Goal: Task Accomplishment & Management: Manage account settings

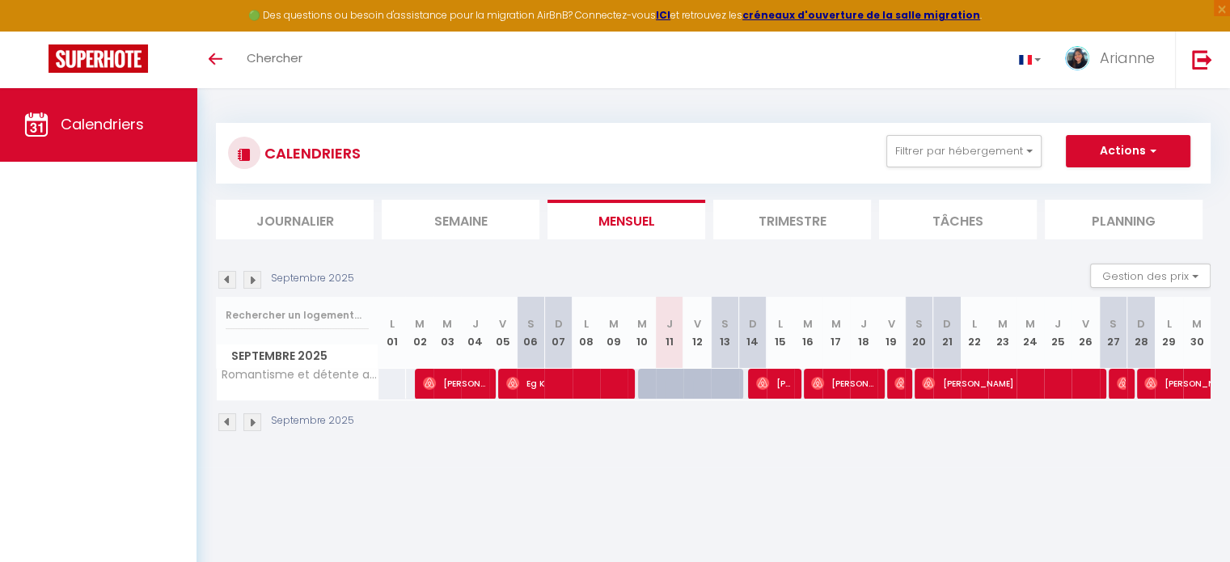
click at [544, 462] on div "CALENDRIERS Filtrer par hébergement Tous Romantisme et détente au cœur du Marai…" at bounding box center [712, 277] width 1033 height 379
click at [1201, 54] on img at bounding box center [1202, 59] width 20 height 20
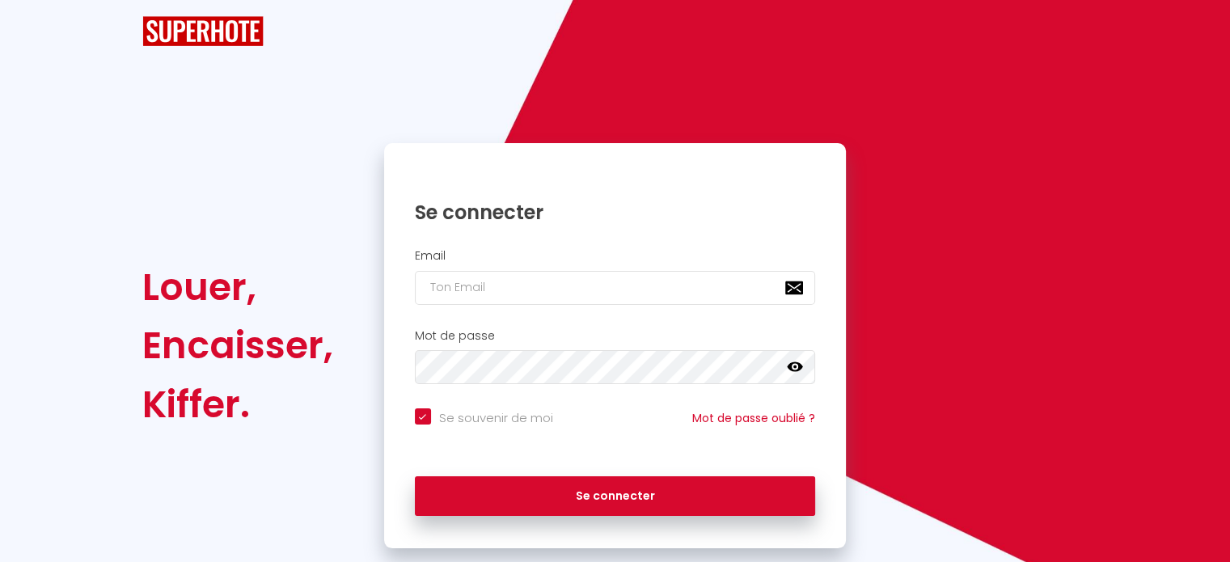
checkbox input "true"
type input "[EMAIL_ADDRESS][MEDICAL_DATA][DOMAIN_NAME]"
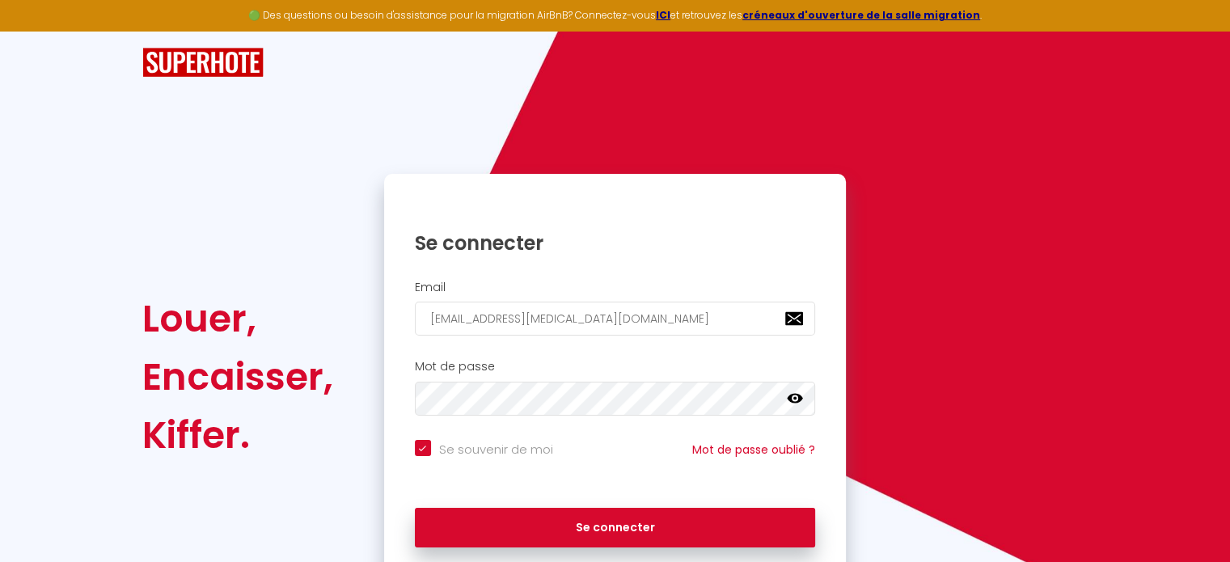
checkbox input "true"
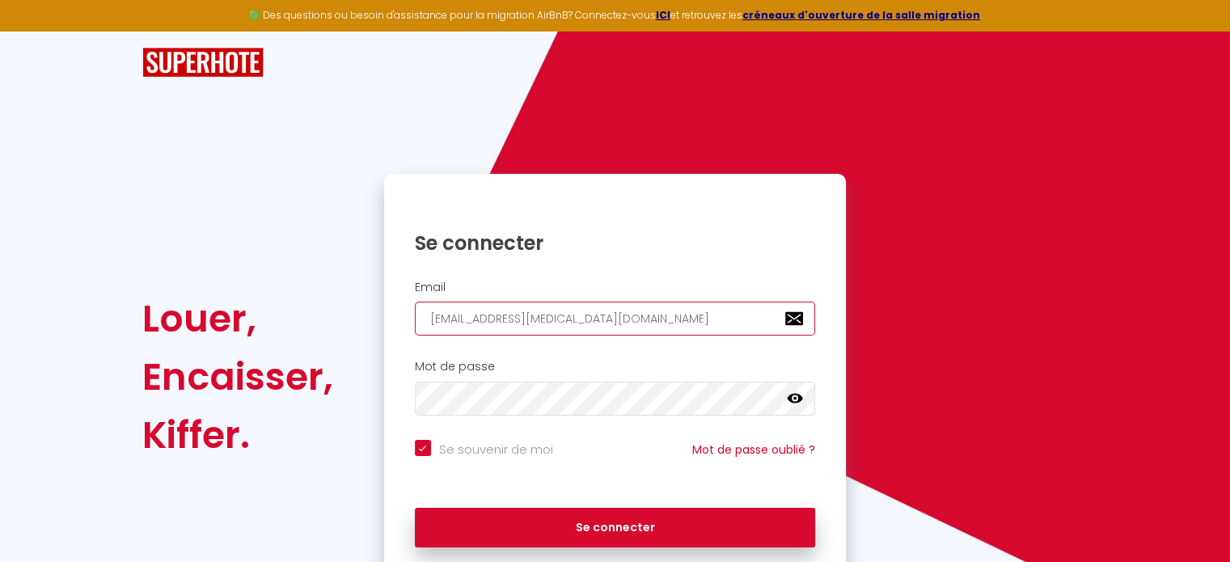
click at [621, 326] on input "[EMAIL_ADDRESS][MEDICAL_DATA][DOMAIN_NAME]" at bounding box center [615, 319] width 401 height 34
type input "[EMAIL_ADDRESS][MEDICAL_DATA][DOMAIN_NAME]"
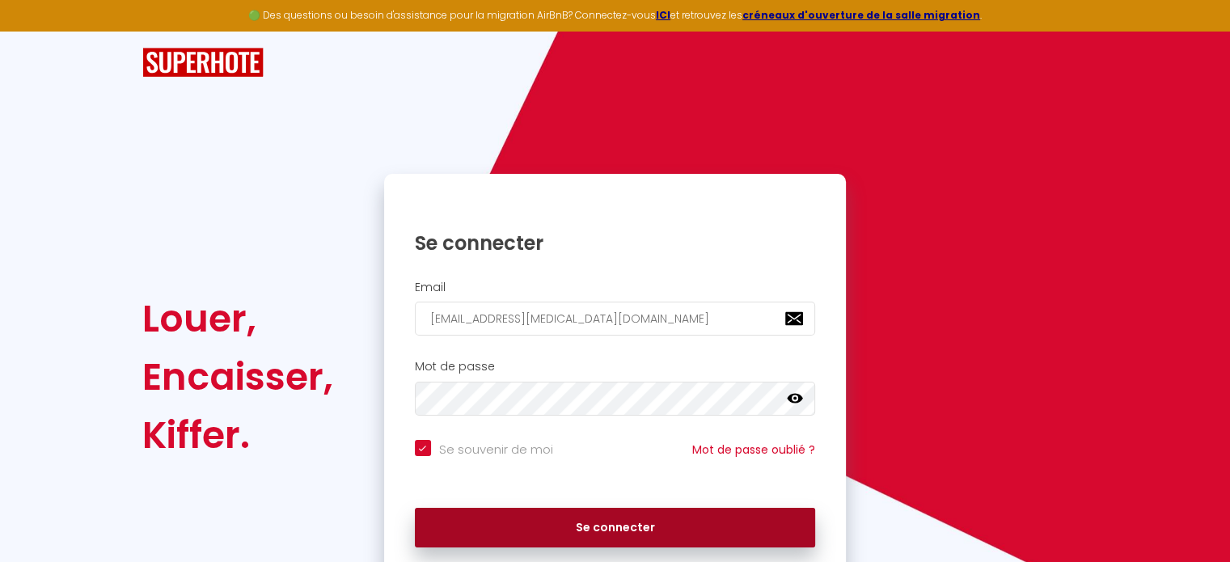
click at [595, 521] on button "Se connecter" at bounding box center [615, 528] width 401 height 40
checkbox input "true"
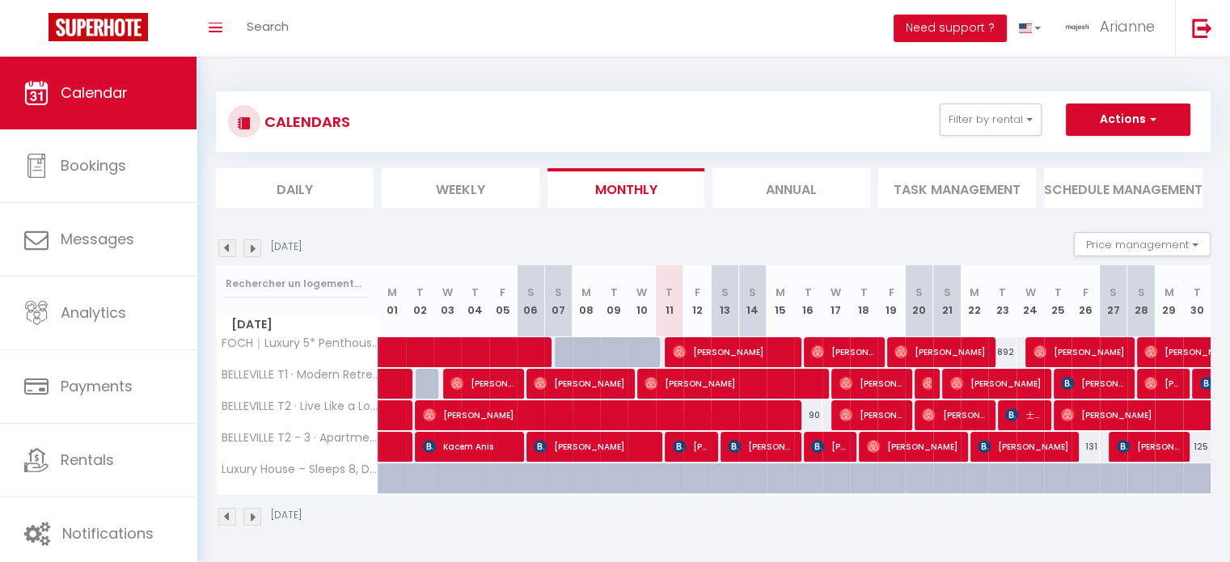
click at [716, 451] on div at bounding box center [703, 447] width 27 height 31
click at [697, 451] on span "[PERSON_NAME]" at bounding box center [691, 446] width 36 height 31
select select "OK"
select select "KO"
select select "0"
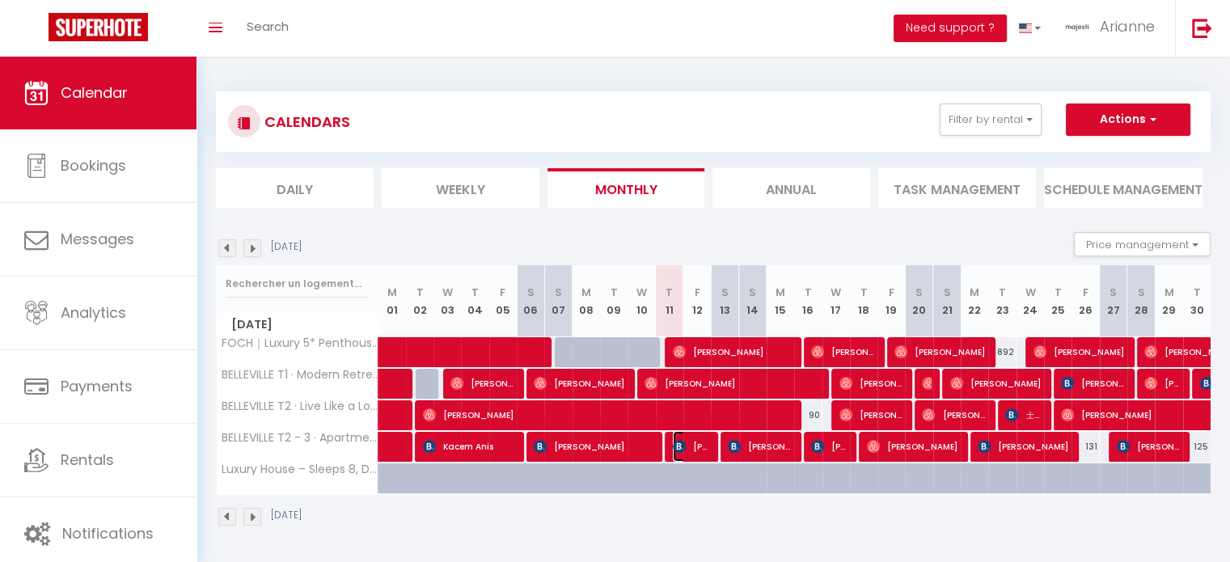
select select "0"
select select "1"
select select
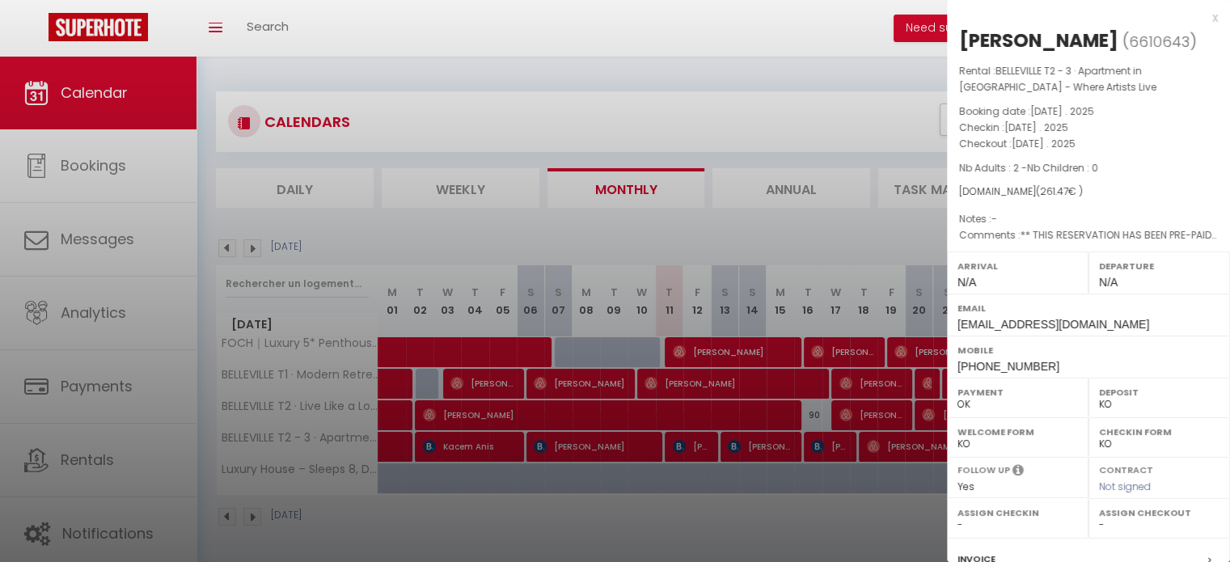
click at [699, 498] on div at bounding box center [615, 281] width 1230 height 562
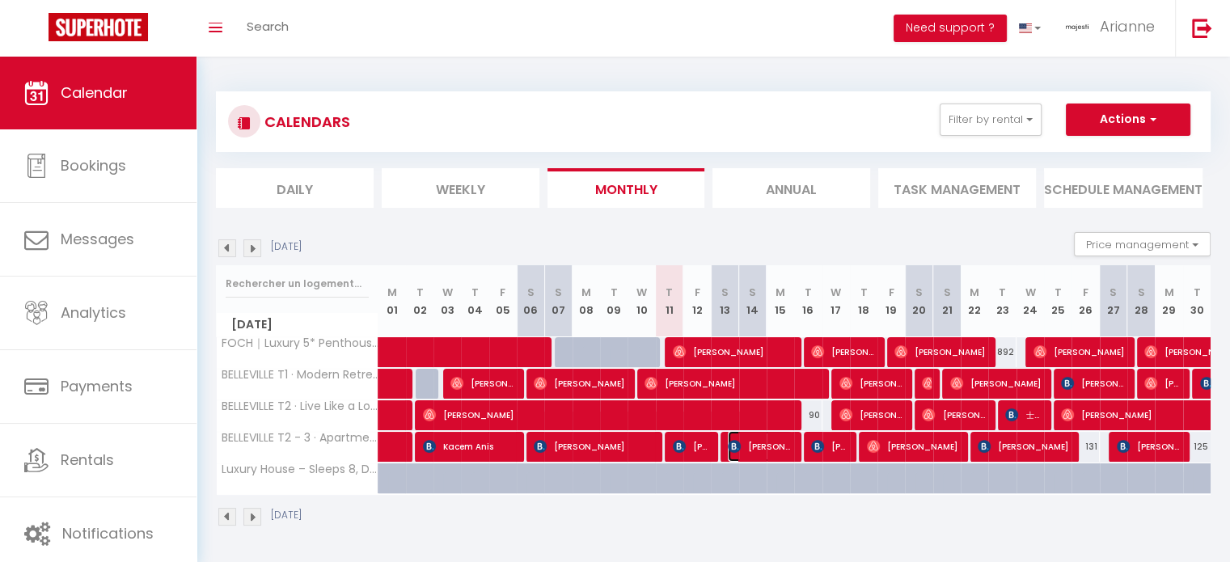
click at [737, 445] on img at bounding box center [734, 446] width 13 height 13
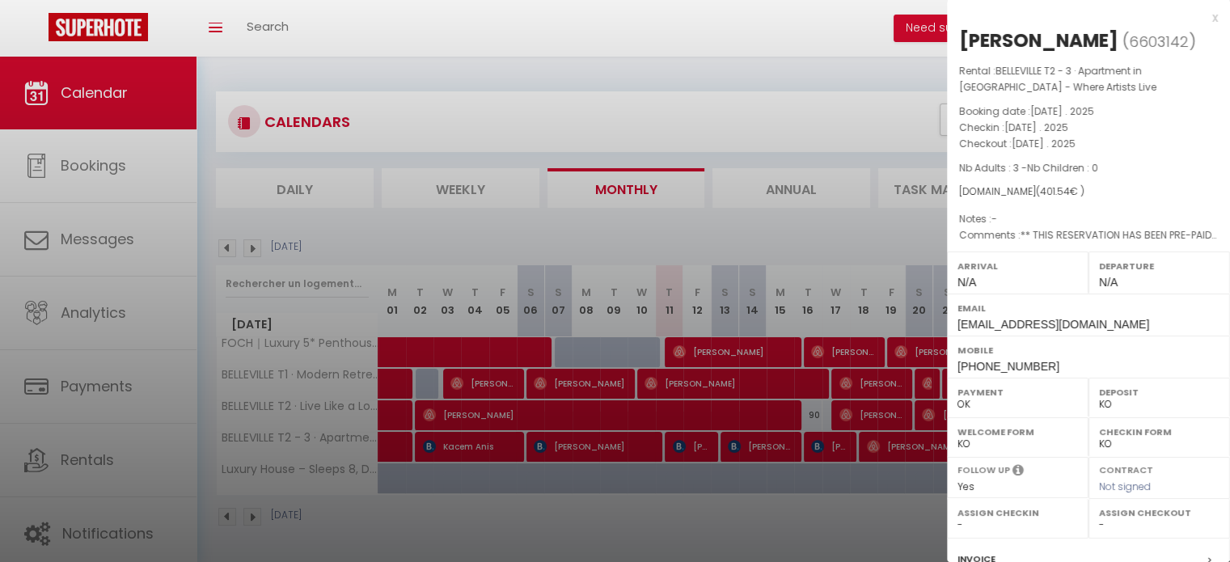
click at [698, 497] on div at bounding box center [615, 281] width 1230 height 562
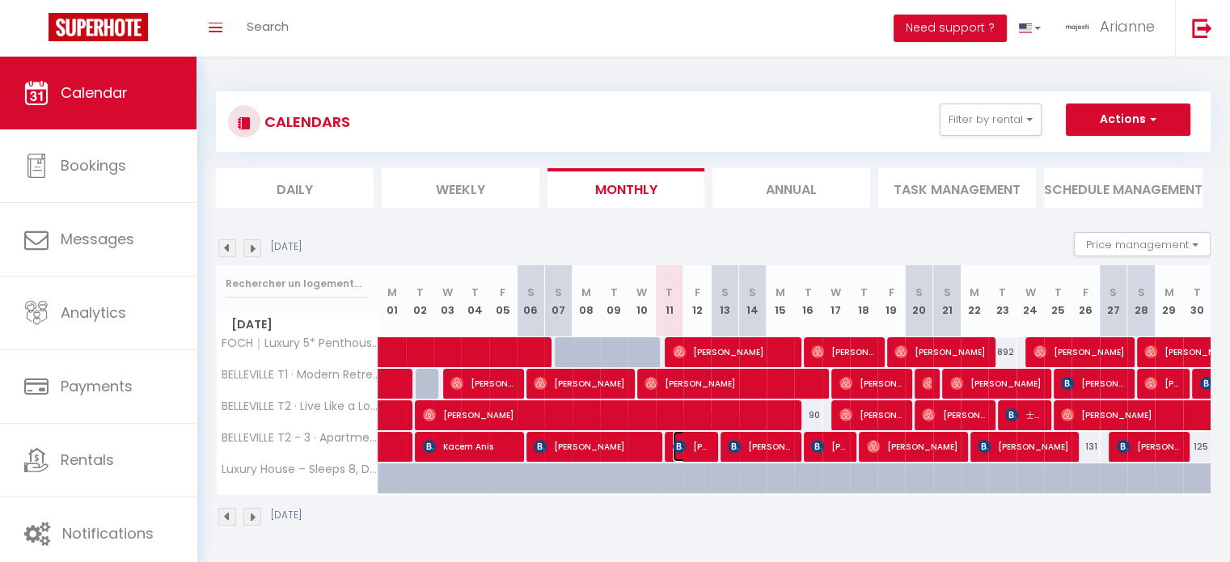
click at [679, 440] on img at bounding box center [679, 446] width 13 height 13
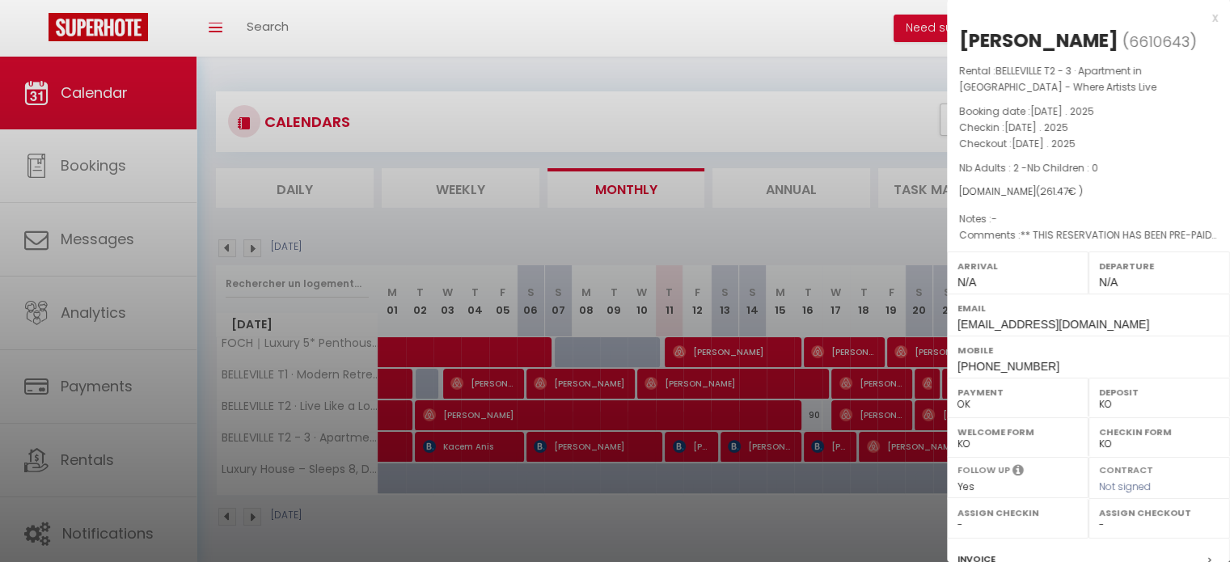
click at [741, 475] on div at bounding box center [615, 281] width 1230 height 562
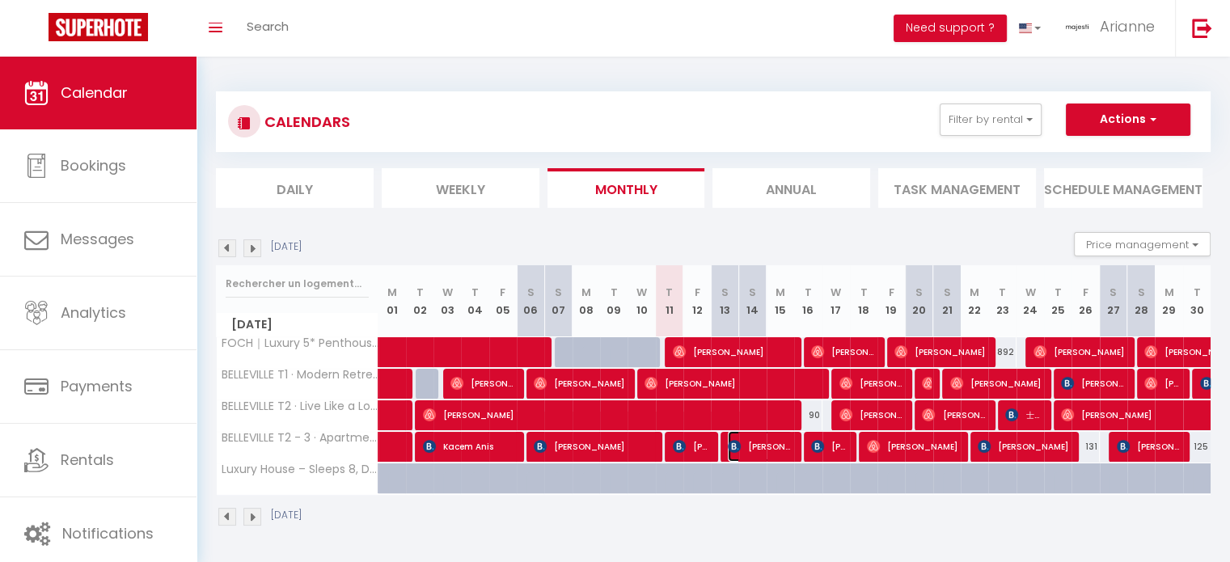
click at [744, 449] on span "[PERSON_NAME]" at bounding box center [760, 446] width 64 height 31
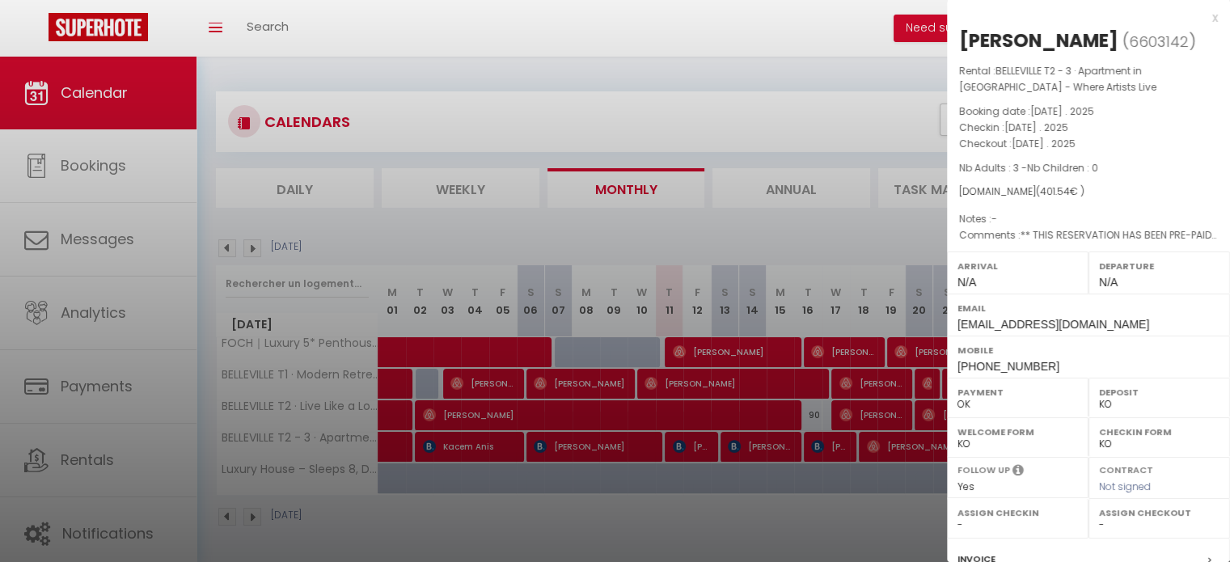
click at [770, 494] on div at bounding box center [615, 281] width 1230 height 562
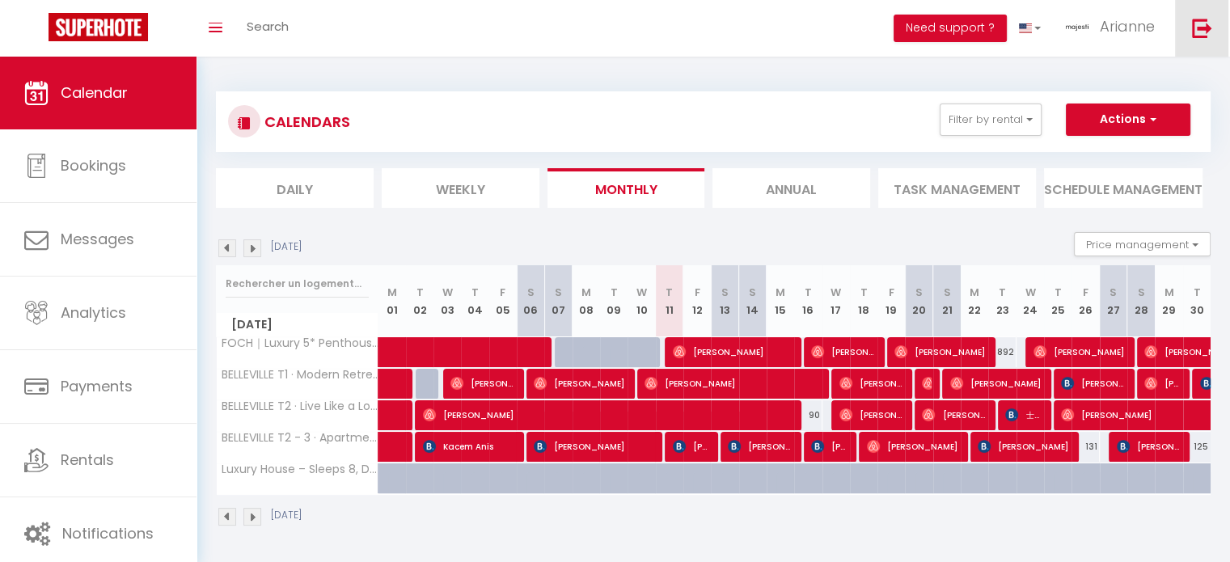
click at [1209, 28] on img at bounding box center [1202, 28] width 20 height 20
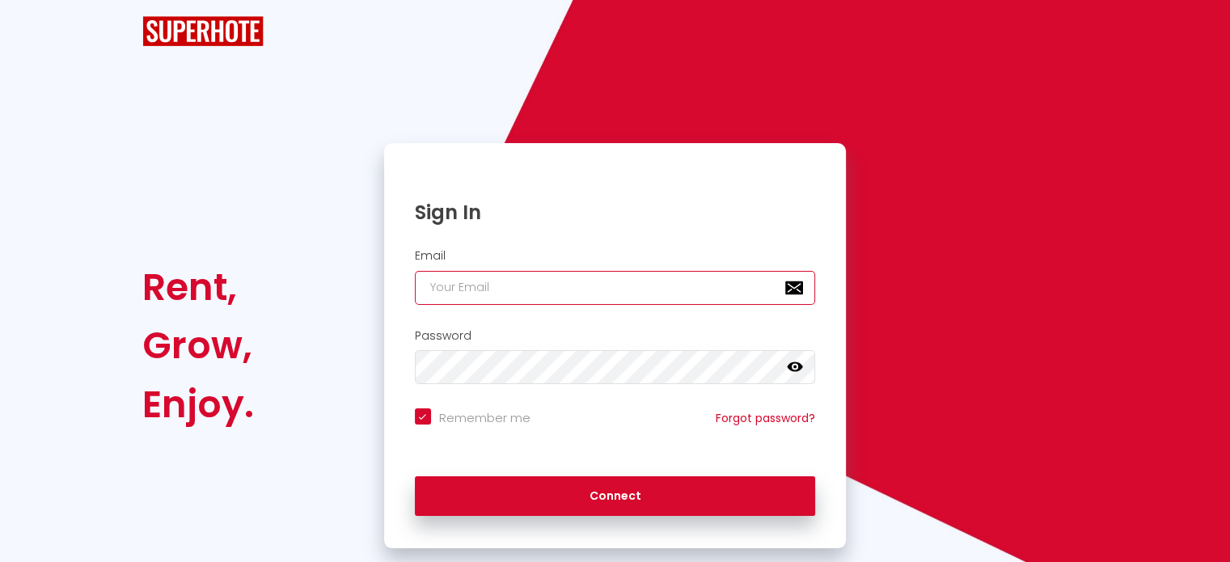
type input "[EMAIL_ADDRESS][MEDICAL_DATA][DOMAIN_NAME]"
checkbox input "true"
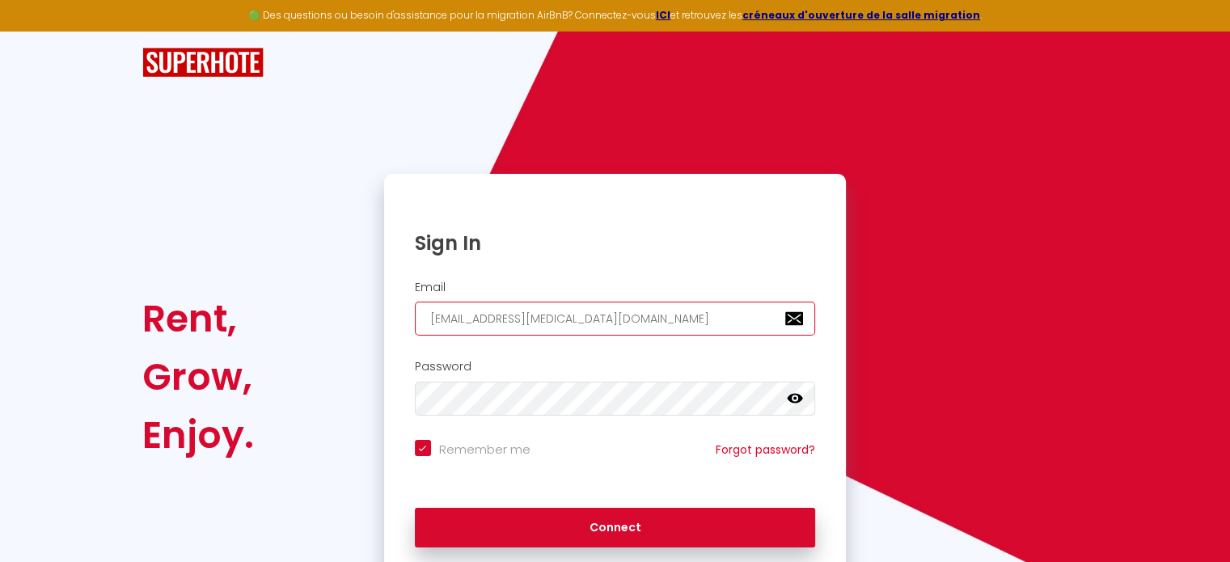
click at [642, 323] on input "[EMAIL_ADDRESS][MEDICAL_DATA][DOMAIN_NAME]" at bounding box center [615, 319] width 401 height 34
type input "[EMAIL_ADDRESS][MEDICAL_DATA][DOMAIN_NAME]"
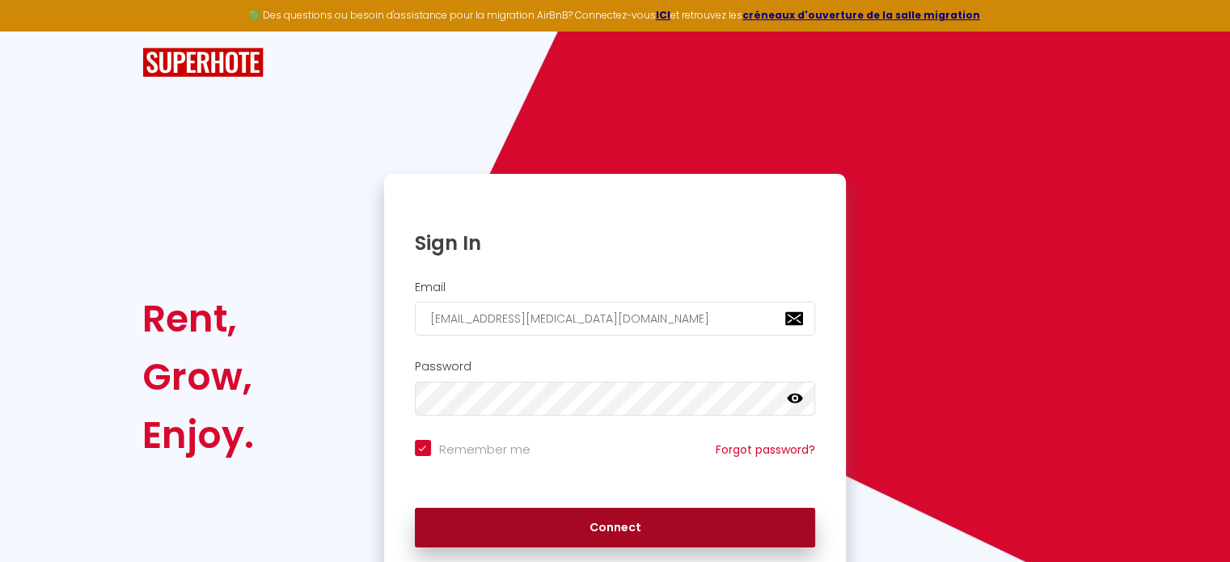
click at [573, 518] on button "Connect" at bounding box center [615, 528] width 401 height 40
checkbox input "true"
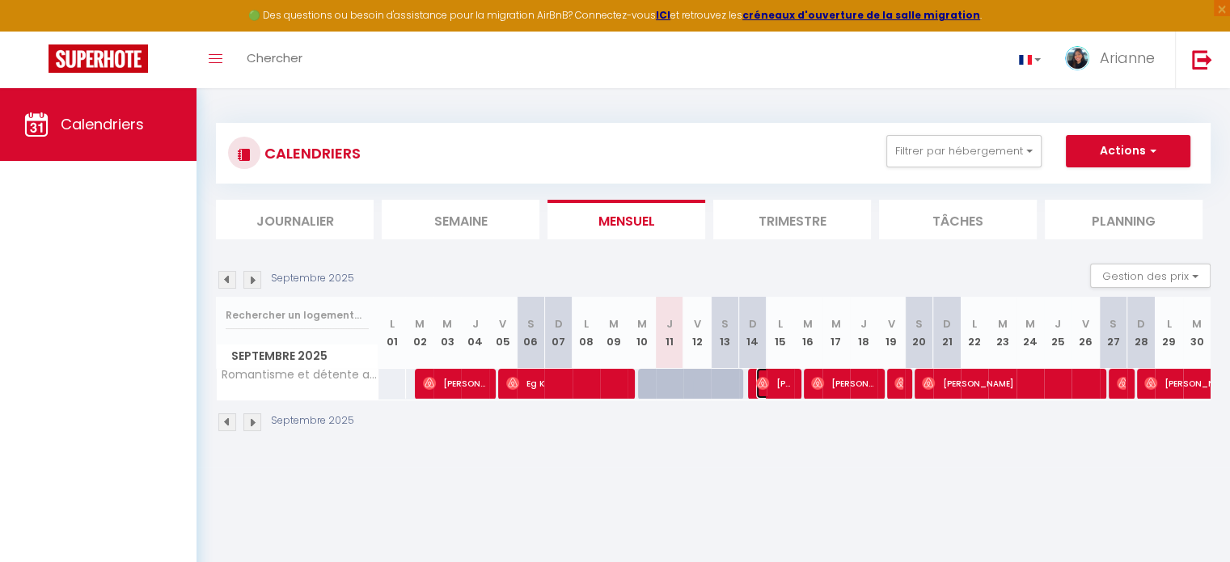
click at [764, 377] on img at bounding box center [762, 383] width 13 height 13
select select "OK"
select select "1"
select select "0"
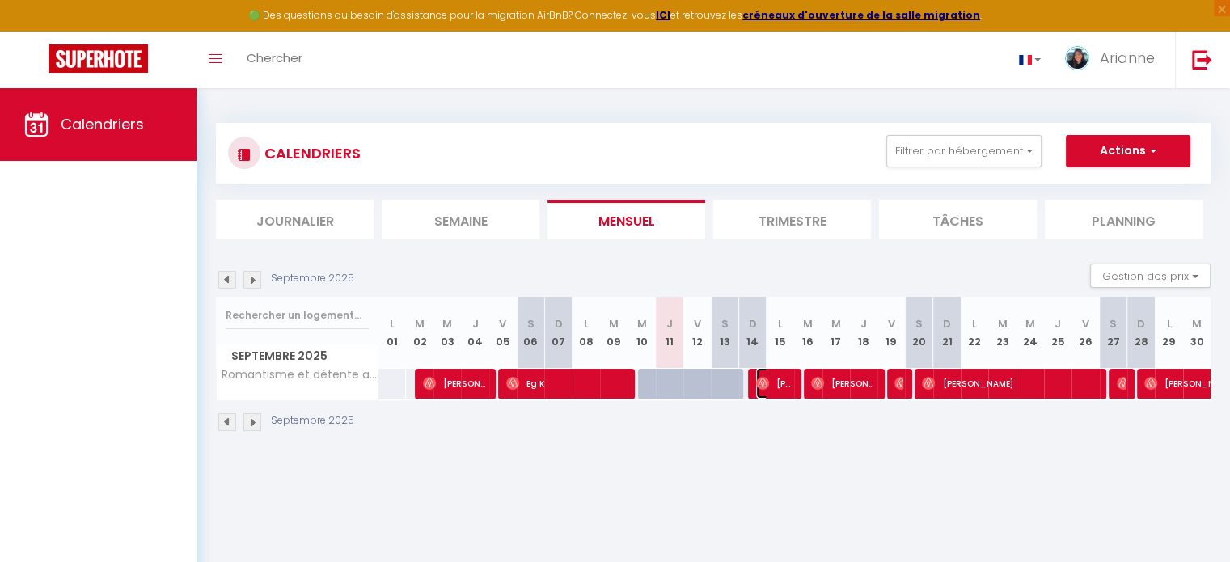
select select "1"
select select
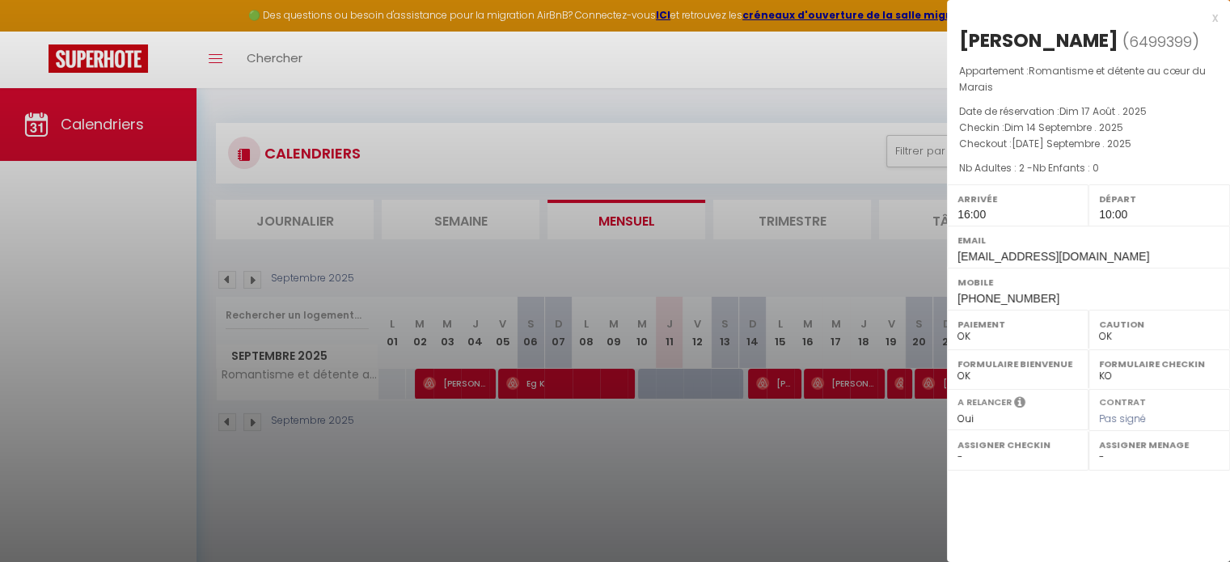
click at [733, 423] on div at bounding box center [615, 281] width 1230 height 562
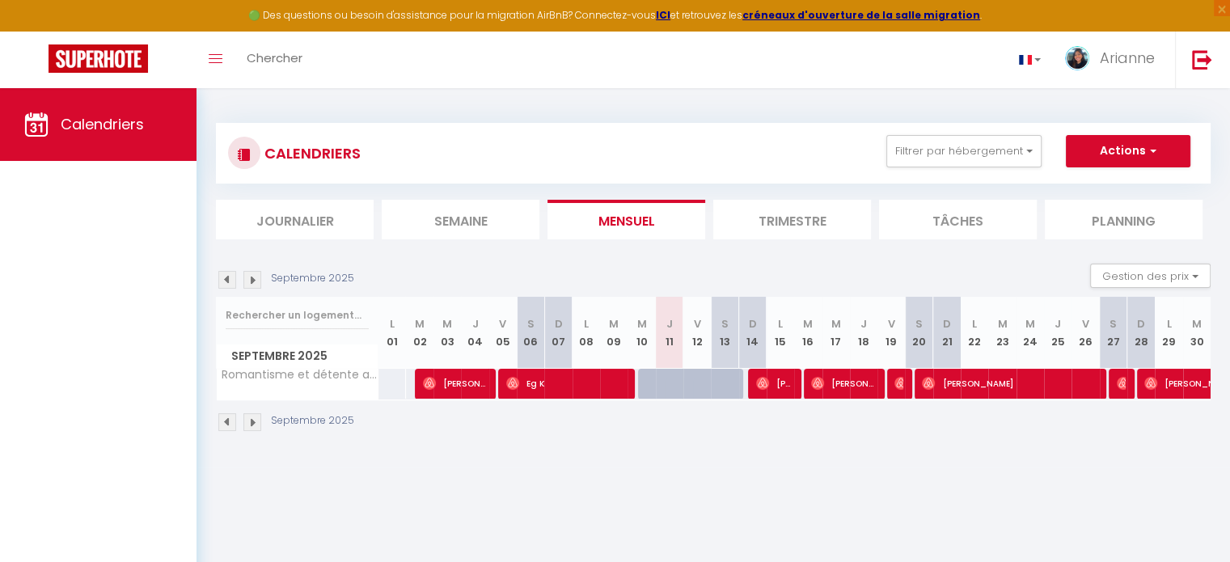
click at [698, 437] on div "Septembre 2025" at bounding box center [713, 424] width 994 height 48
click at [563, 462] on div "CALENDRIERS Filtrer par hébergement All Romantisme et détente au cœur du Marais…" at bounding box center [712, 277] width 1033 height 379
click at [759, 379] on img at bounding box center [762, 383] width 13 height 13
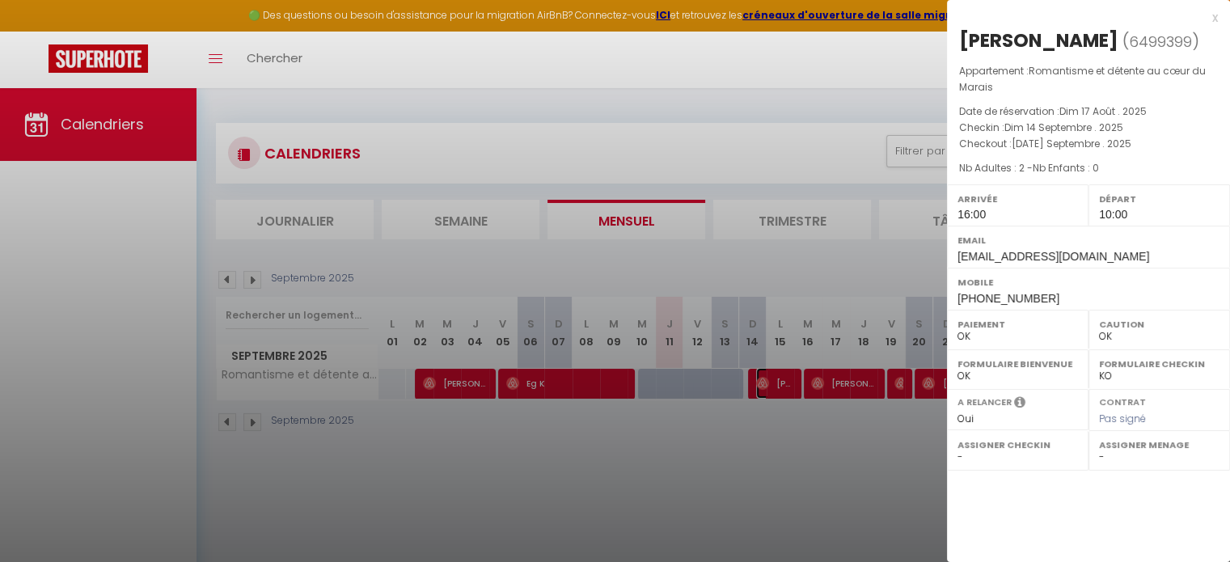
select select
click at [757, 444] on div at bounding box center [615, 281] width 1230 height 562
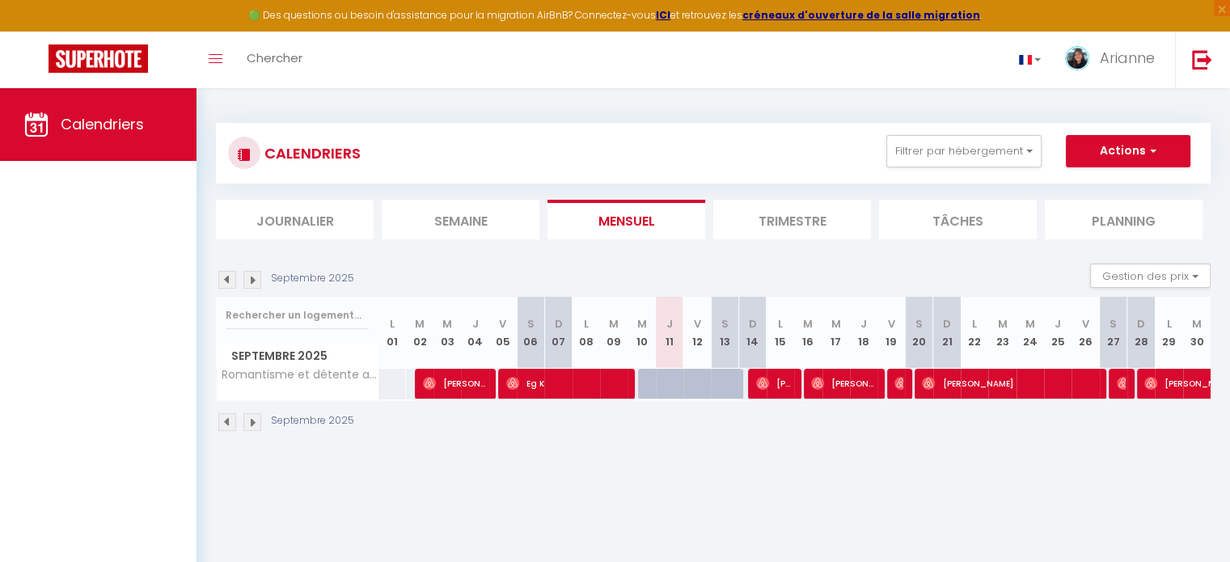
click at [943, 428] on div "Septembre 2025" at bounding box center [713, 424] width 994 height 48
